Goal: Information Seeking & Learning: Understand process/instructions

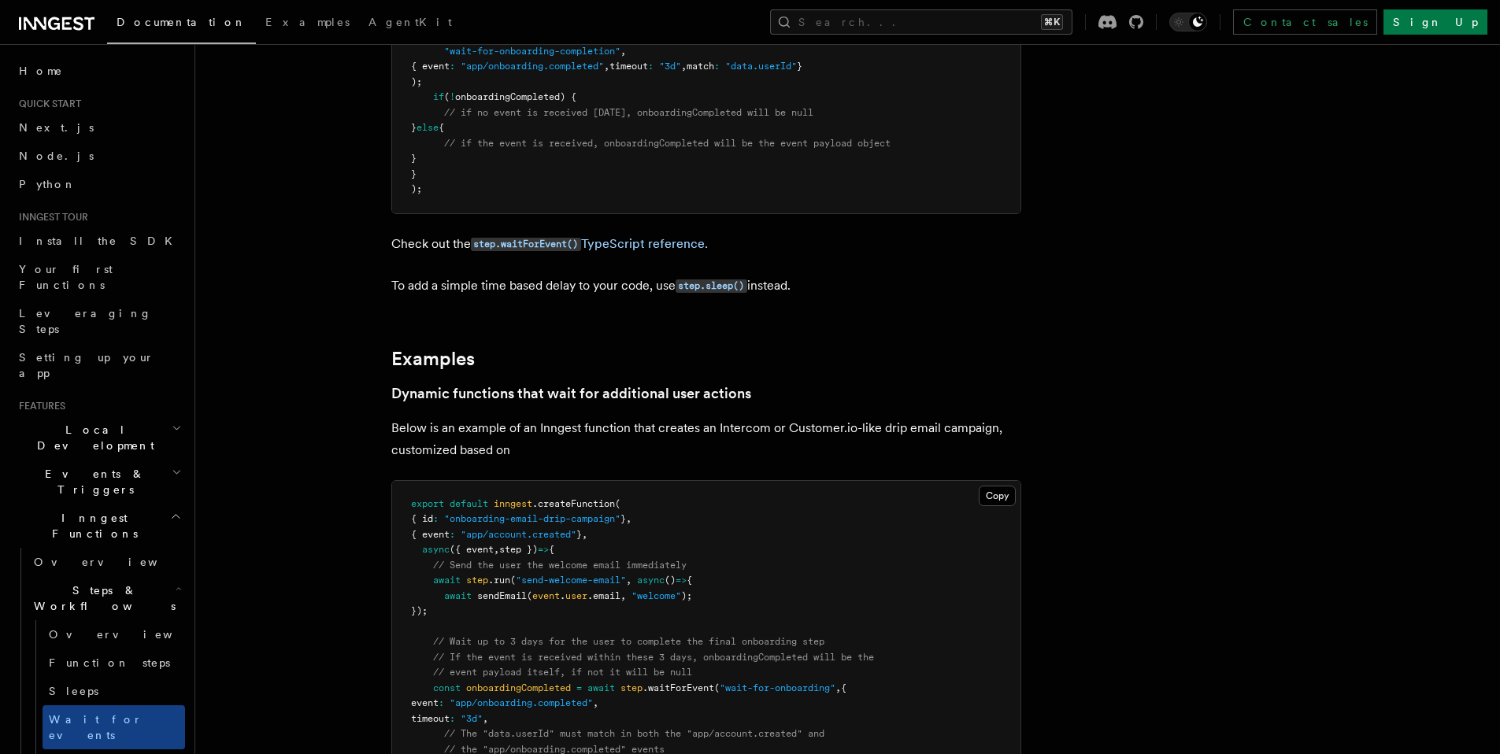
scroll to position [475, 0]
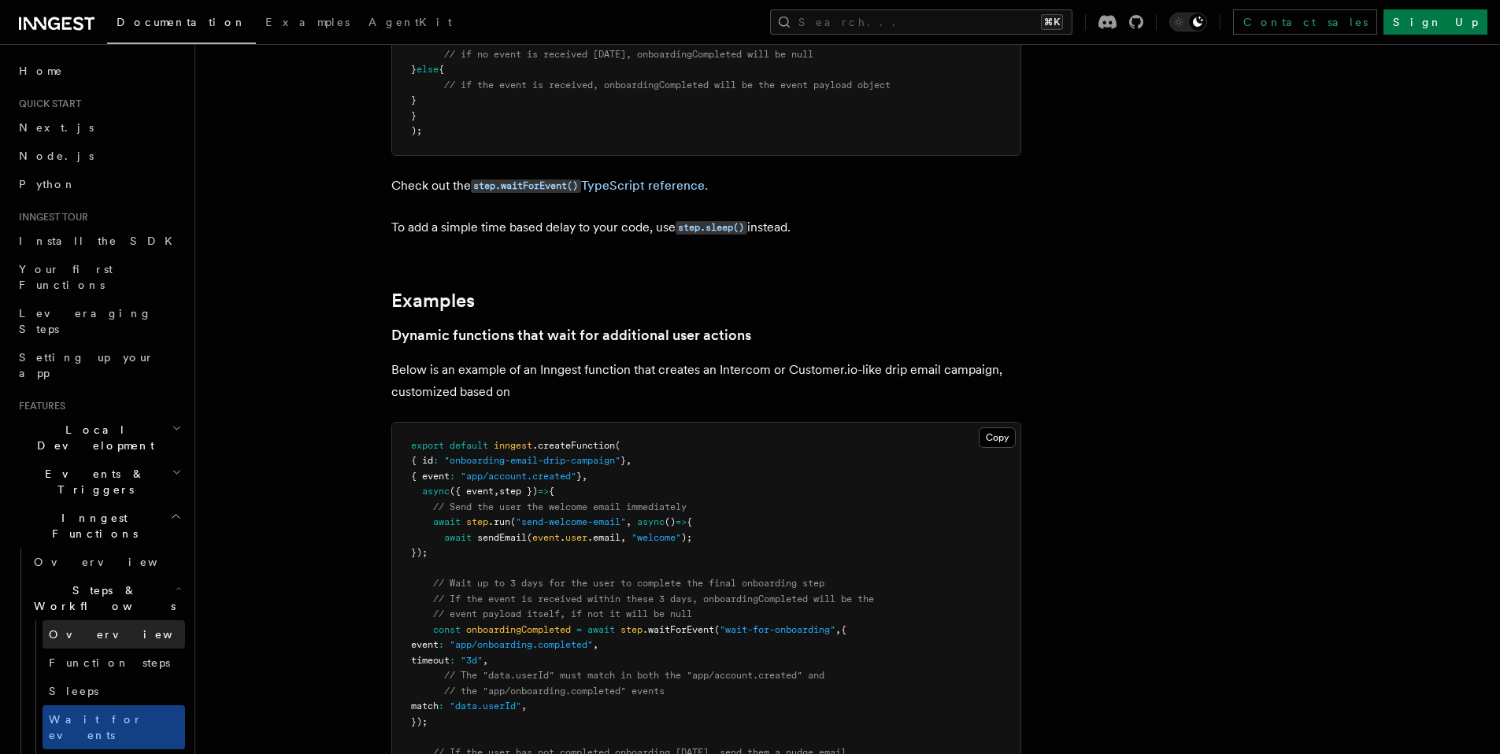
click at [86, 627] on span "Overview" at bounding box center [130, 635] width 162 height 16
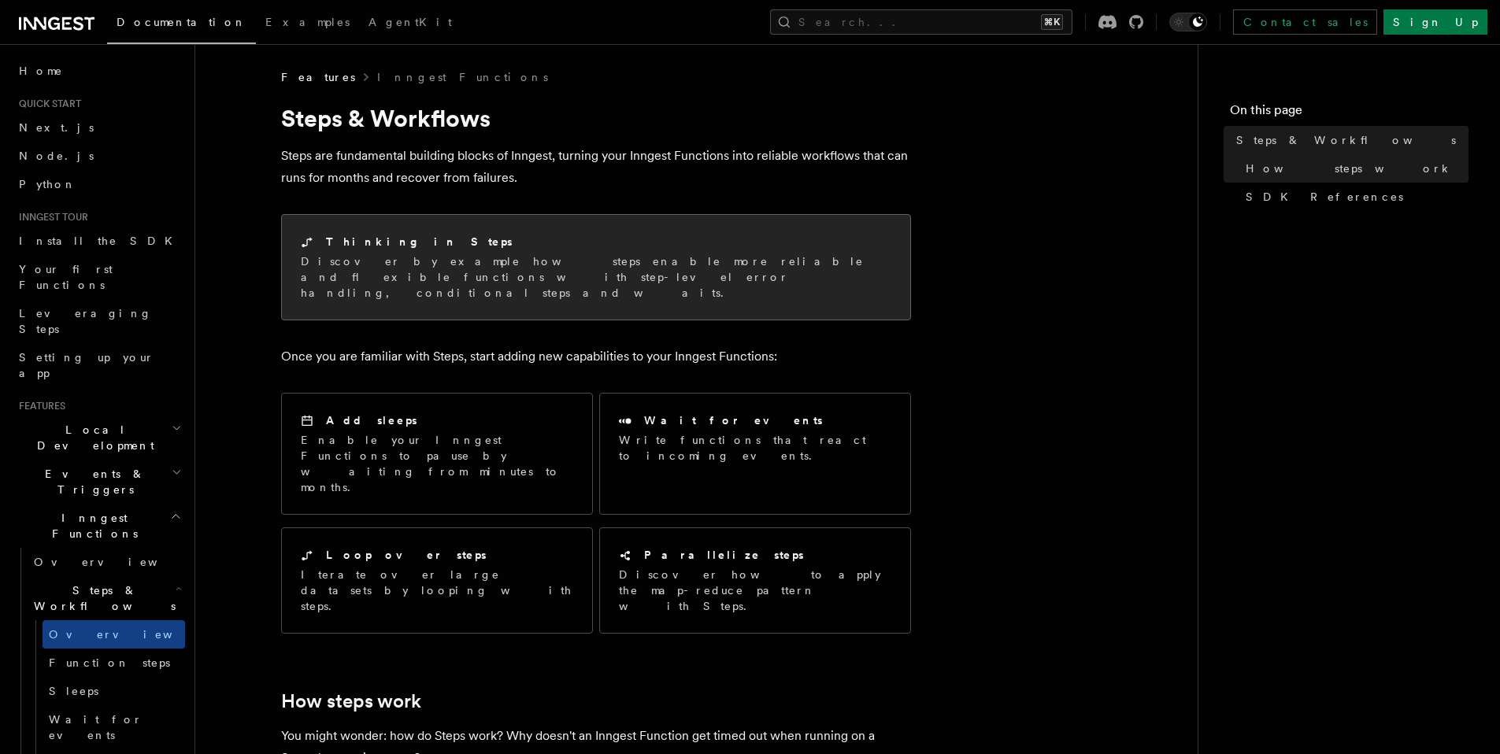
click at [619, 247] on div "Thinking in Steps" at bounding box center [596, 242] width 591 height 17
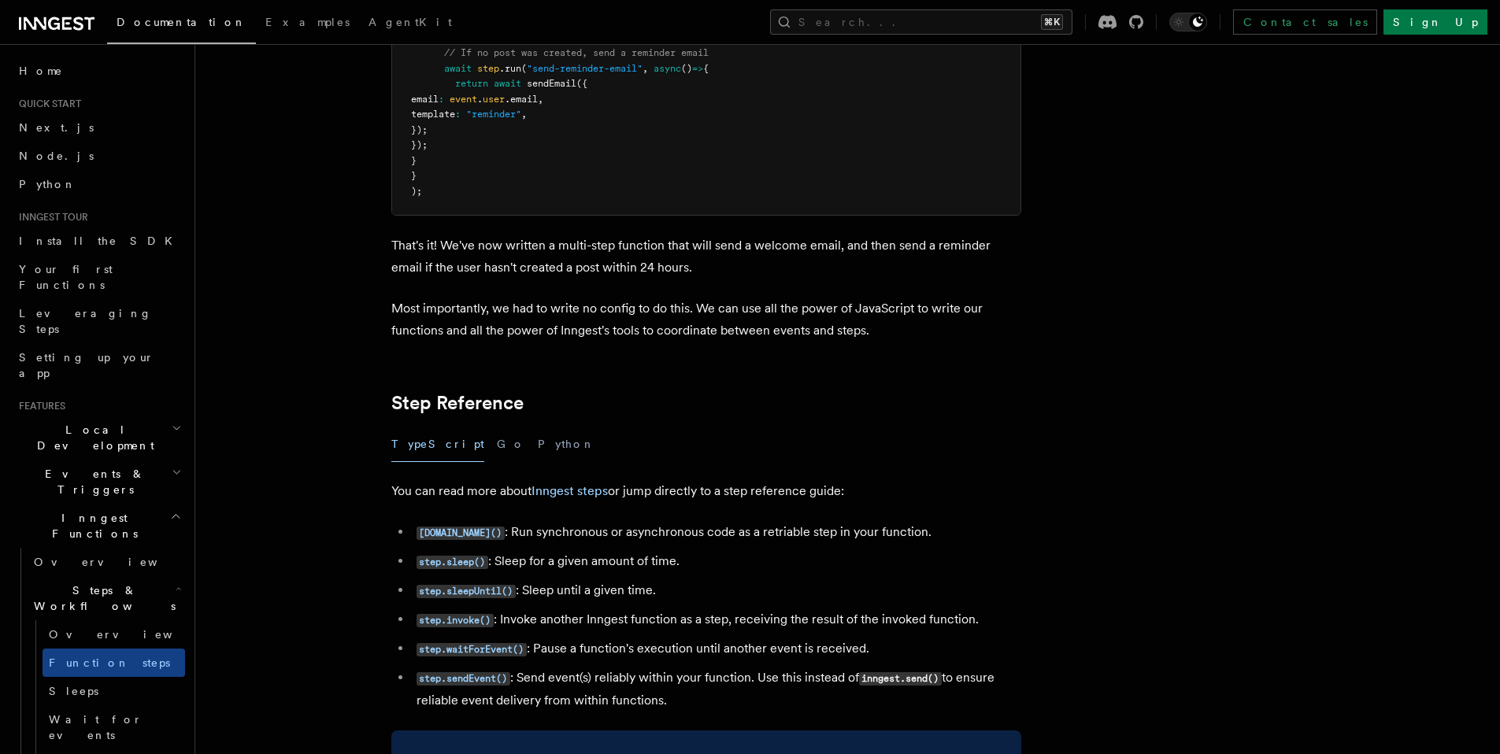
scroll to position [2574, 0]
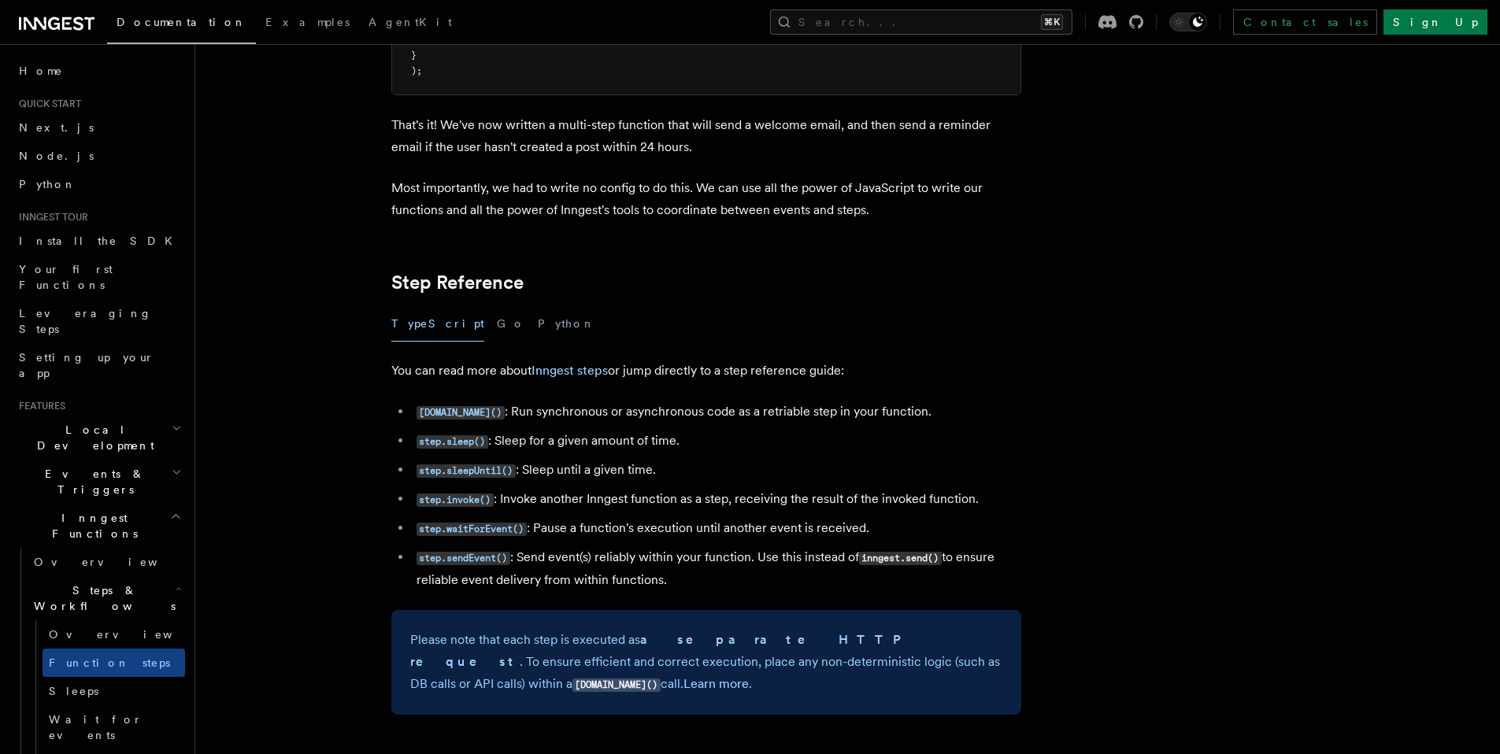
click at [955, 420] on li "[DOMAIN_NAME]() : Run synchronous or asynchronous code as a retriable step in y…" at bounding box center [716, 412] width 609 height 23
click at [896, 353] on article "Features Inngest Functions Steps & Workflows Multi-Step Functions Use Inngest's…" at bounding box center [806, 480] width 1172 height 5971
click at [1113, 217] on article "Features Inngest Functions Steps & Workflows Multi-Step Functions Use Inngest's…" at bounding box center [806, 480] width 1172 height 5971
